Goal: Unclear: Browse casually

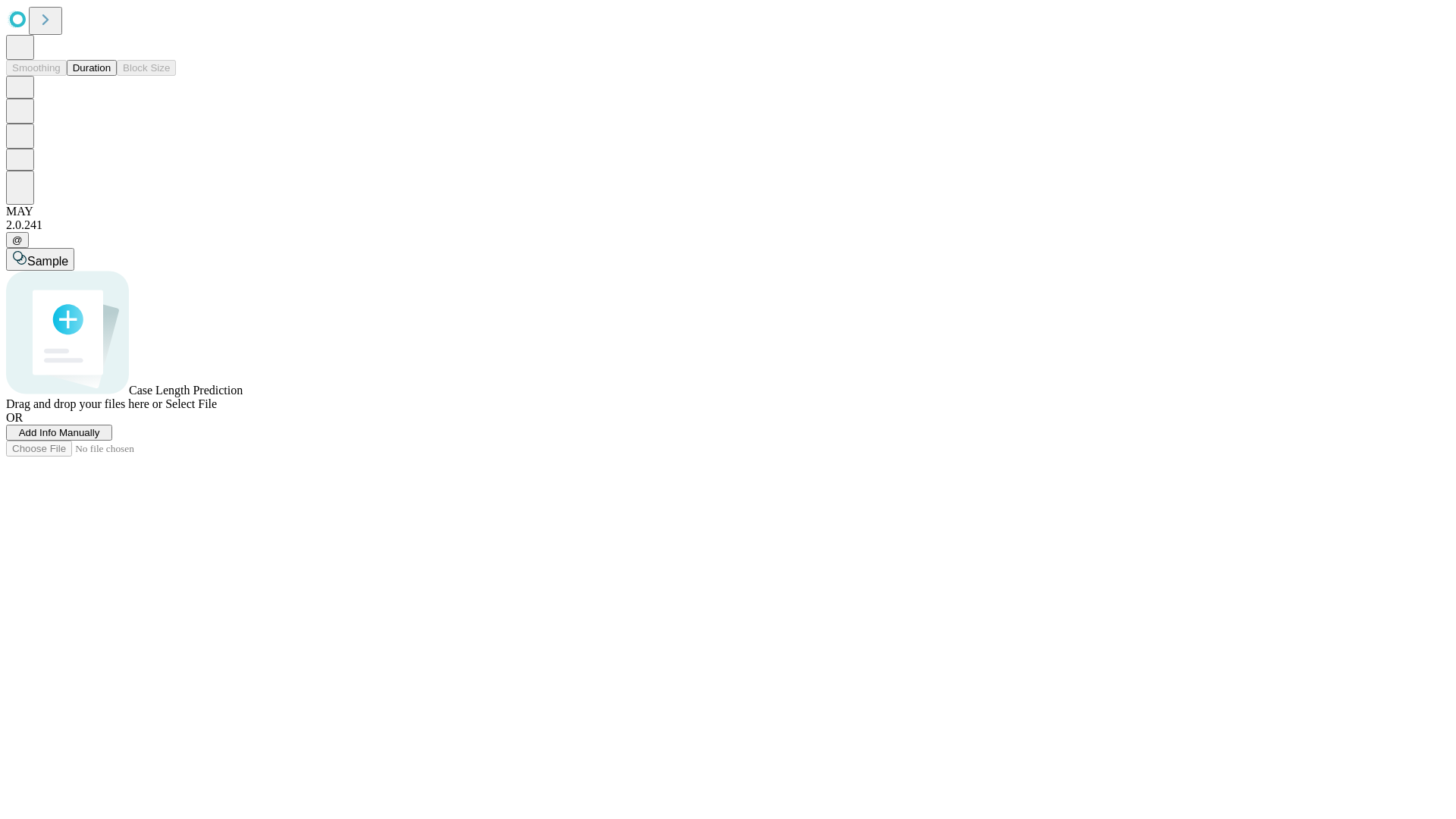
click at [110, 76] on button "Duration" at bounding box center [92, 68] width 50 height 16
click at [217, 410] on span "Select File" at bounding box center [191, 404] width 52 height 13
